Goal: Find specific page/section: Find specific page/section

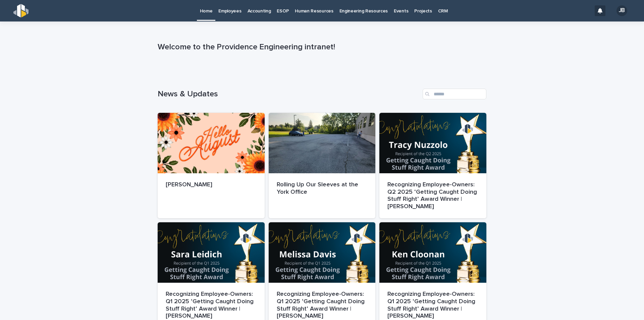
click at [231, 10] on p "Employees" at bounding box center [229, 7] width 23 height 14
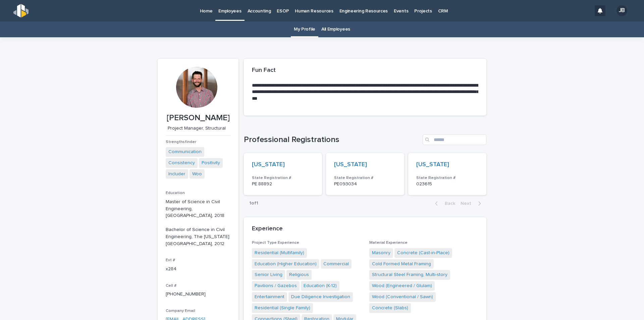
click at [330, 30] on link "All Employees" at bounding box center [335, 29] width 29 height 16
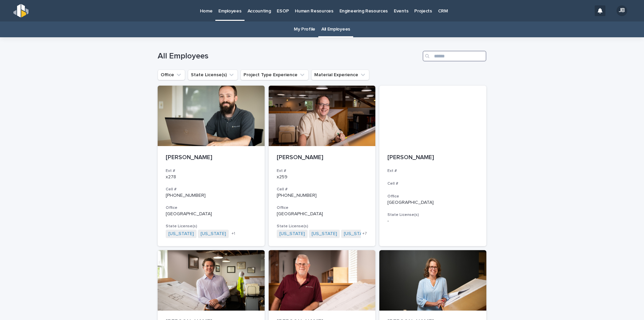
click at [435, 55] on input "Search" at bounding box center [455, 56] width 64 height 11
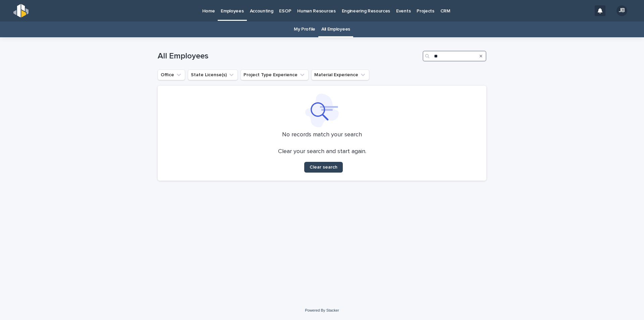
type input "*"
